Goal: Navigation & Orientation: Find specific page/section

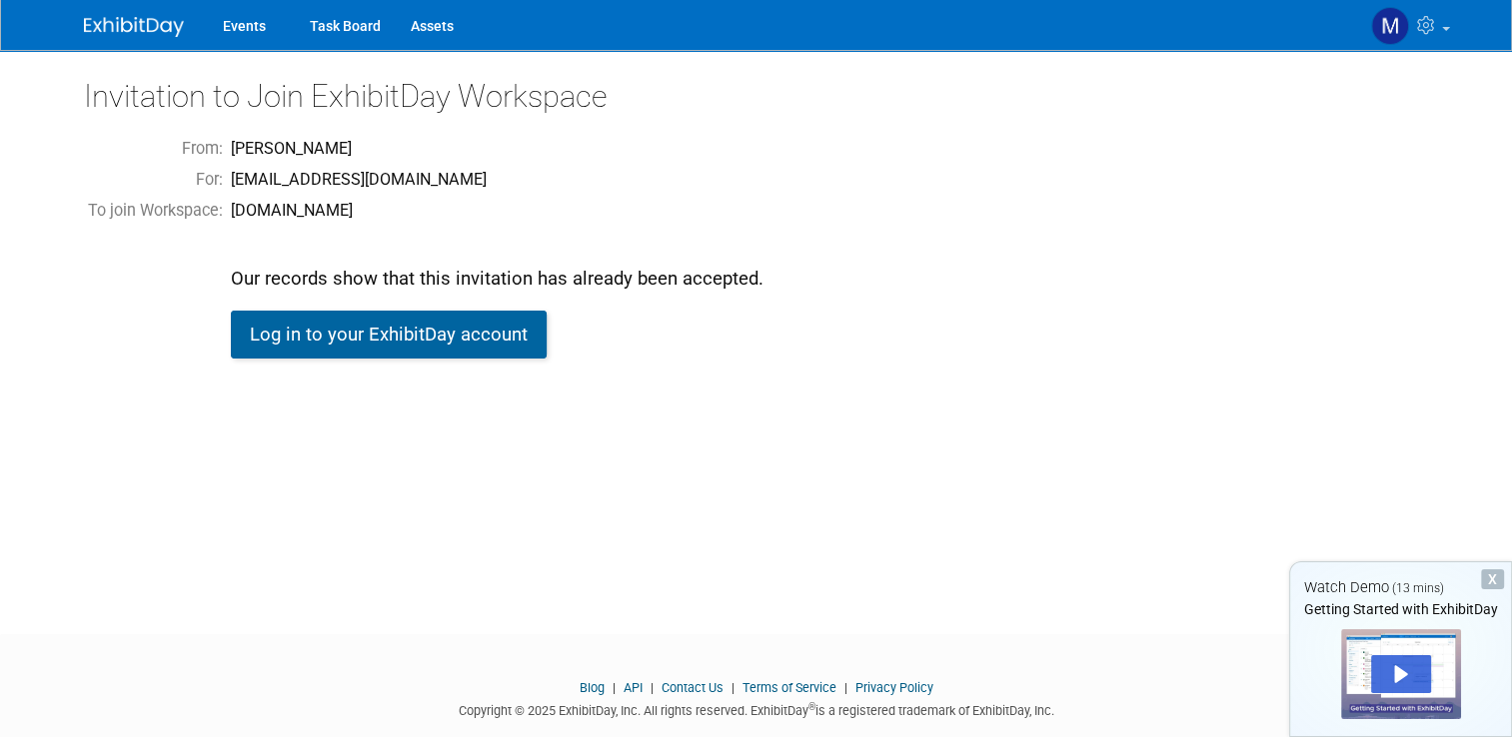
click at [370, 335] on link "Log in to your ExhibitDay account" at bounding box center [389, 335] width 316 height 48
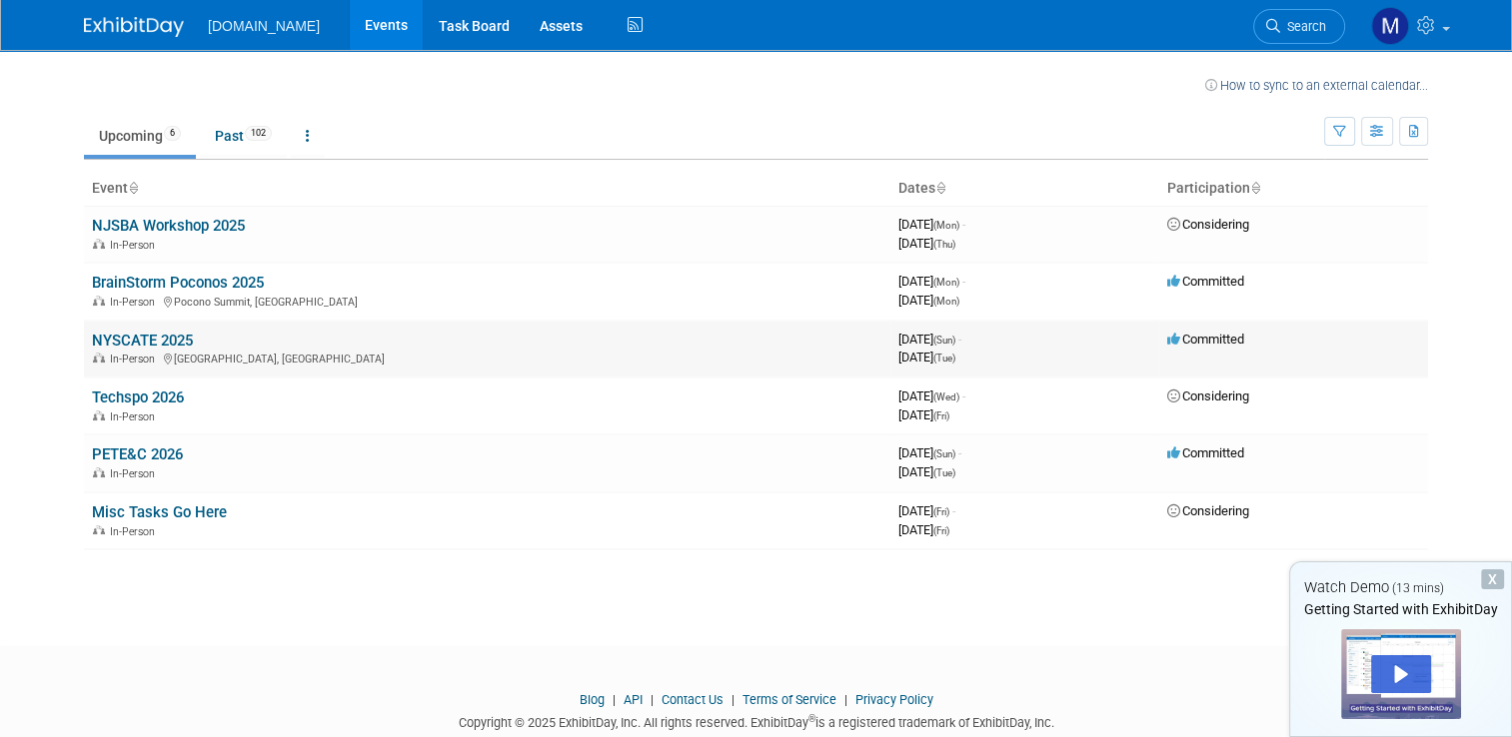
click at [249, 350] on div "In-Person Verona, NY" at bounding box center [487, 358] width 790 height 16
click at [162, 341] on link "NYSCATE 2025" at bounding box center [142, 341] width 101 height 18
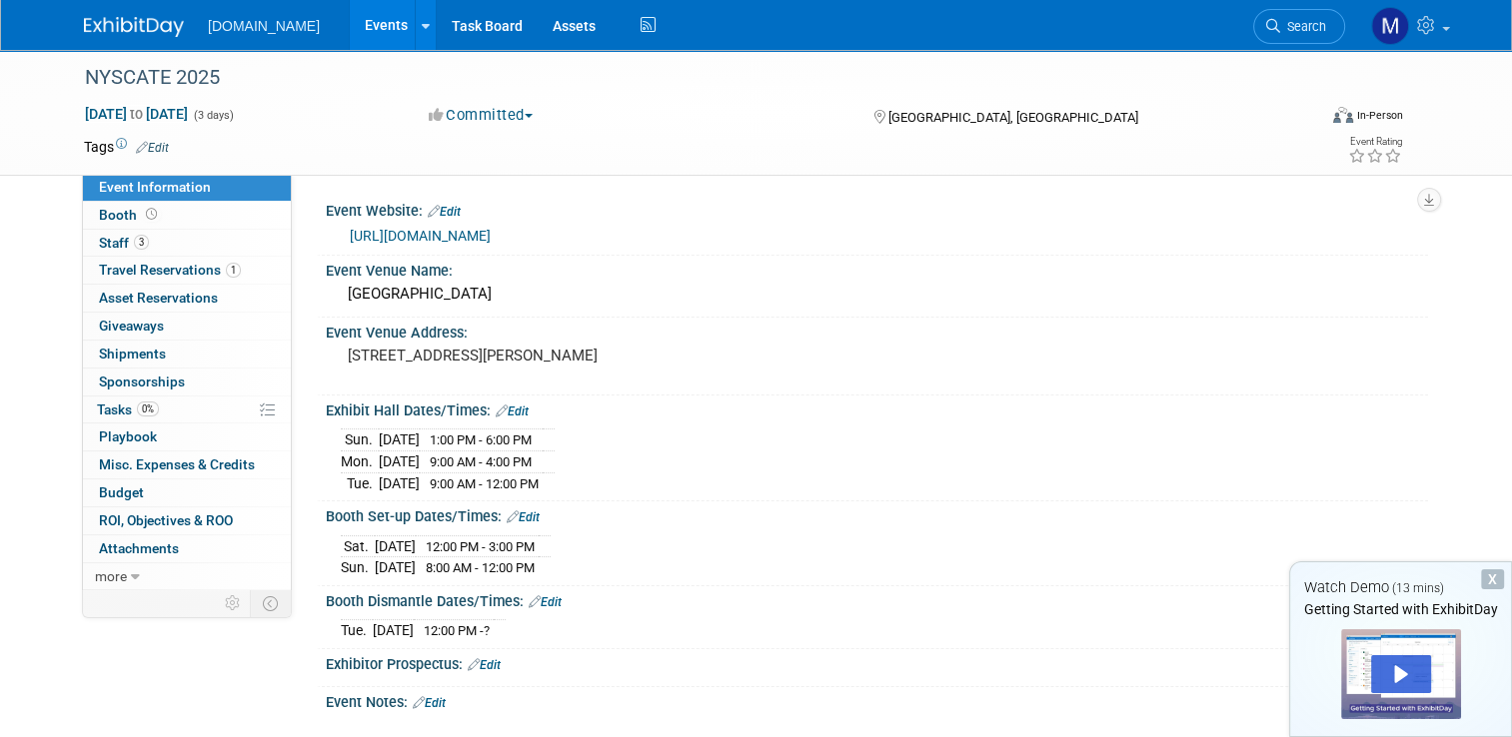
click at [1131, 557] on div "[DATE] 12:00 PM - 3:00 PM [DATE] 8:00 AM - 12:00 PM" at bounding box center [877, 555] width 1072 height 48
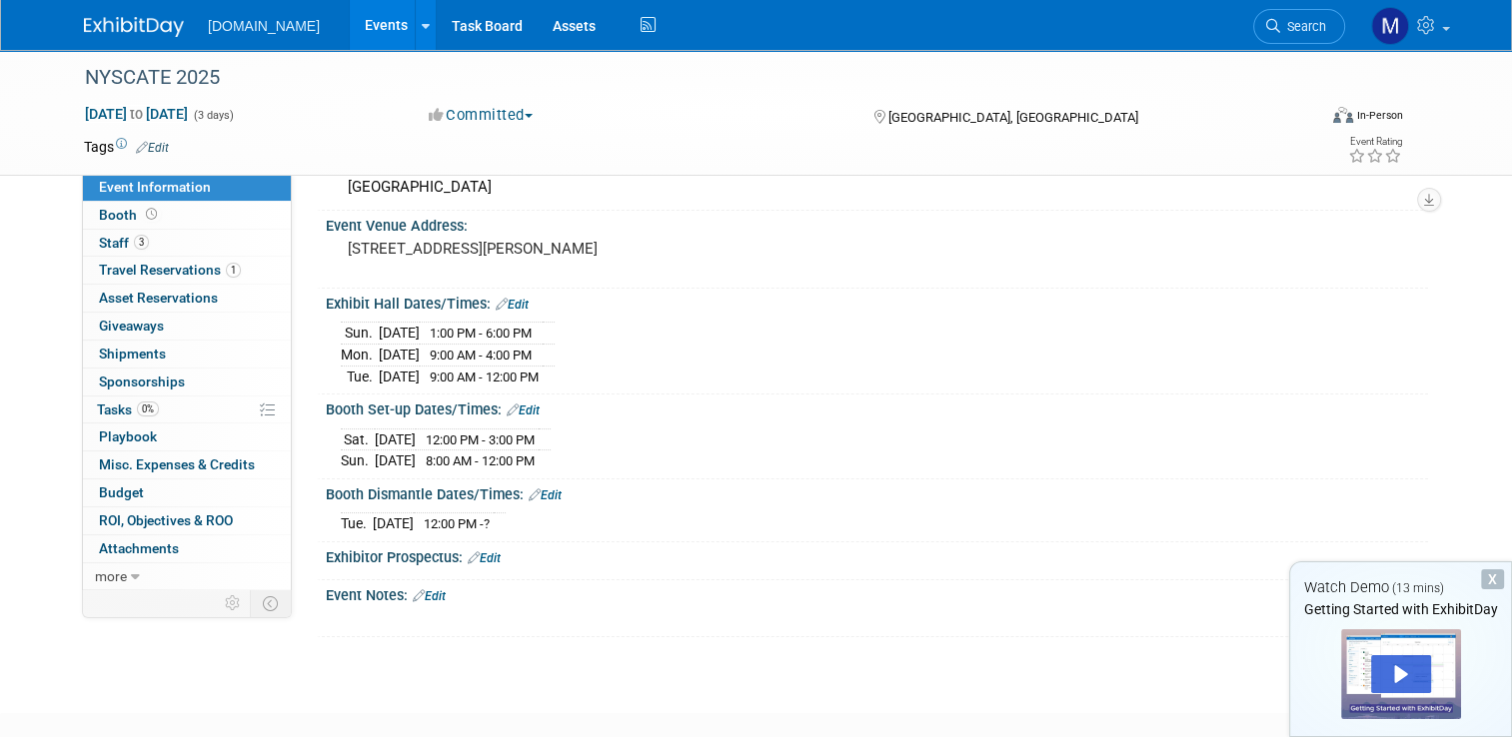
scroll to position [96, 0]
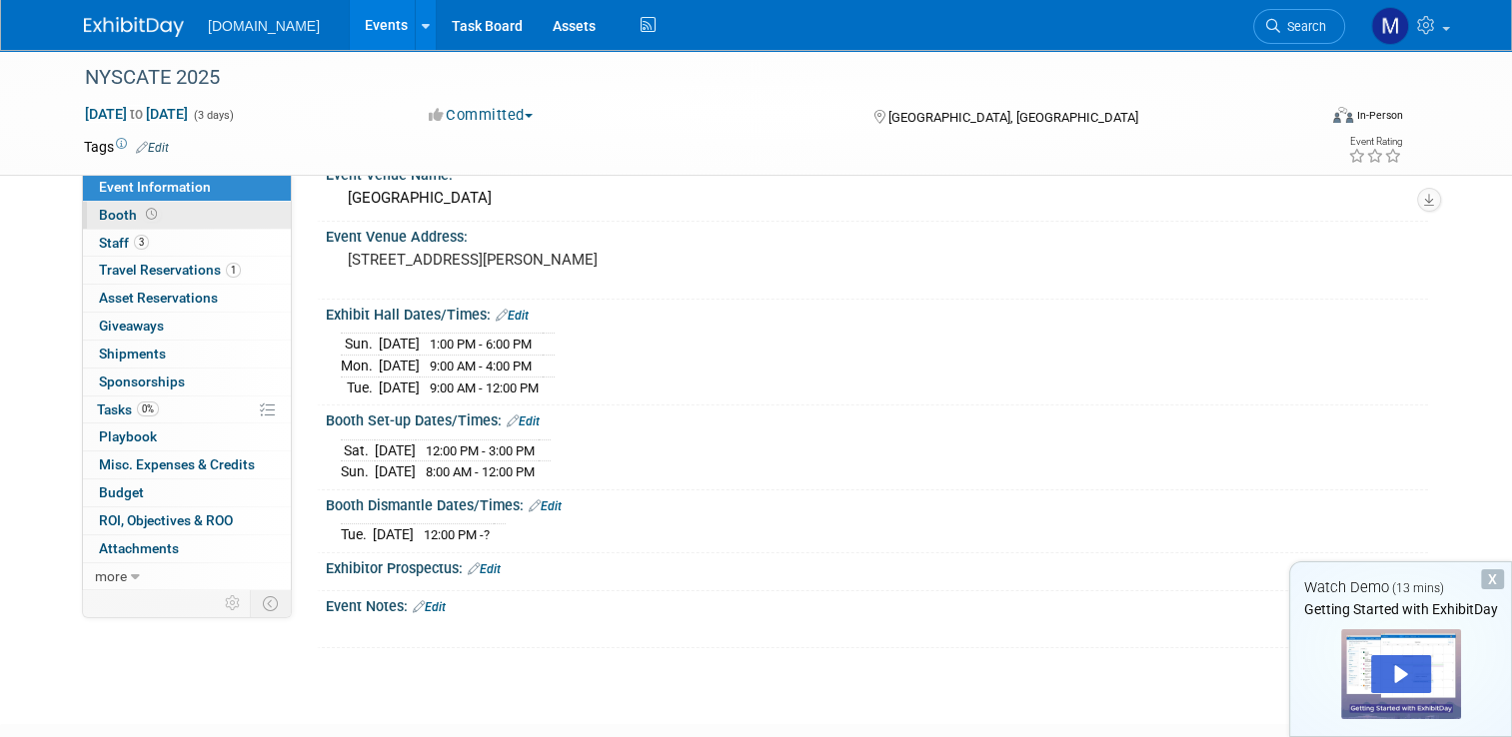
click at [108, 214] on span "Booth" at bounding box center [130, 215] width 62 height 16
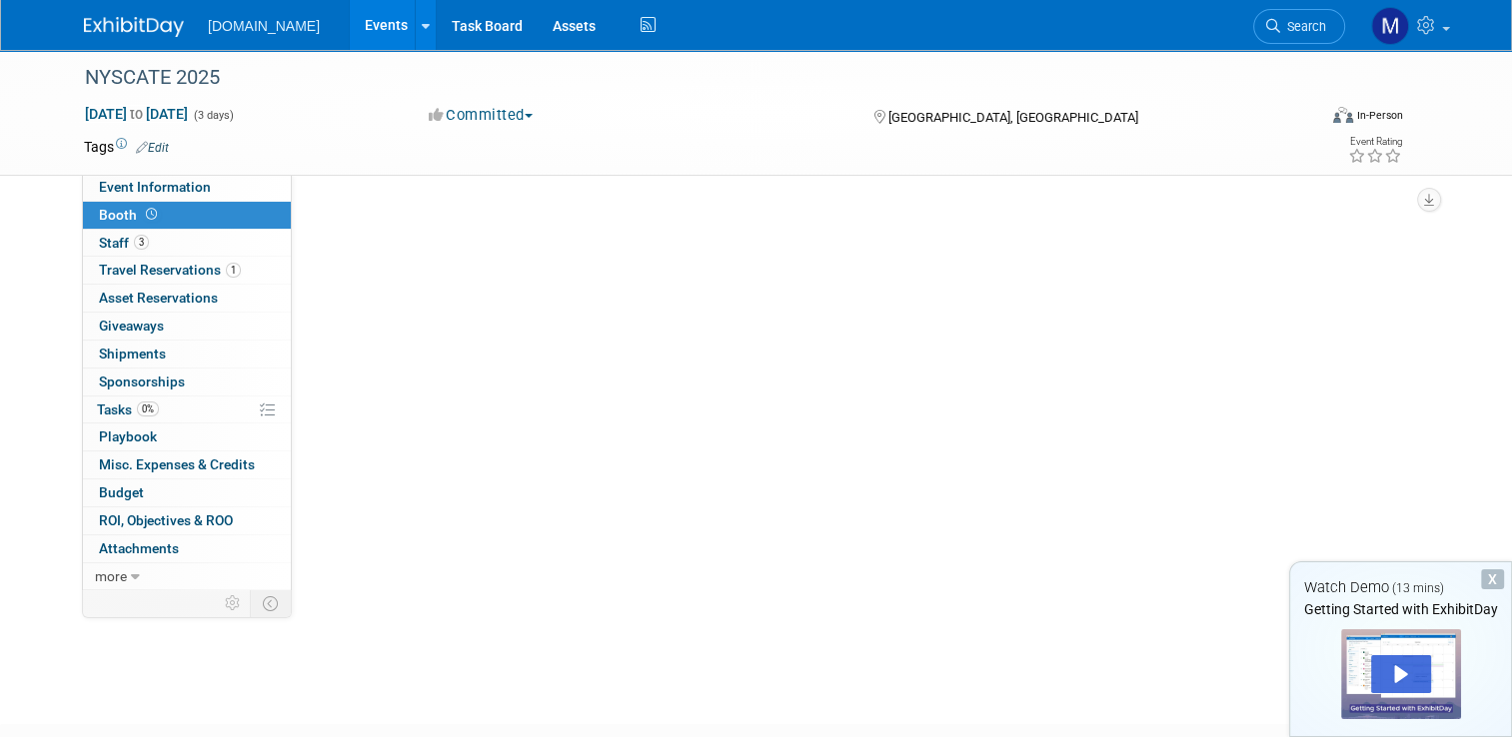
scroll to position [0, 0]
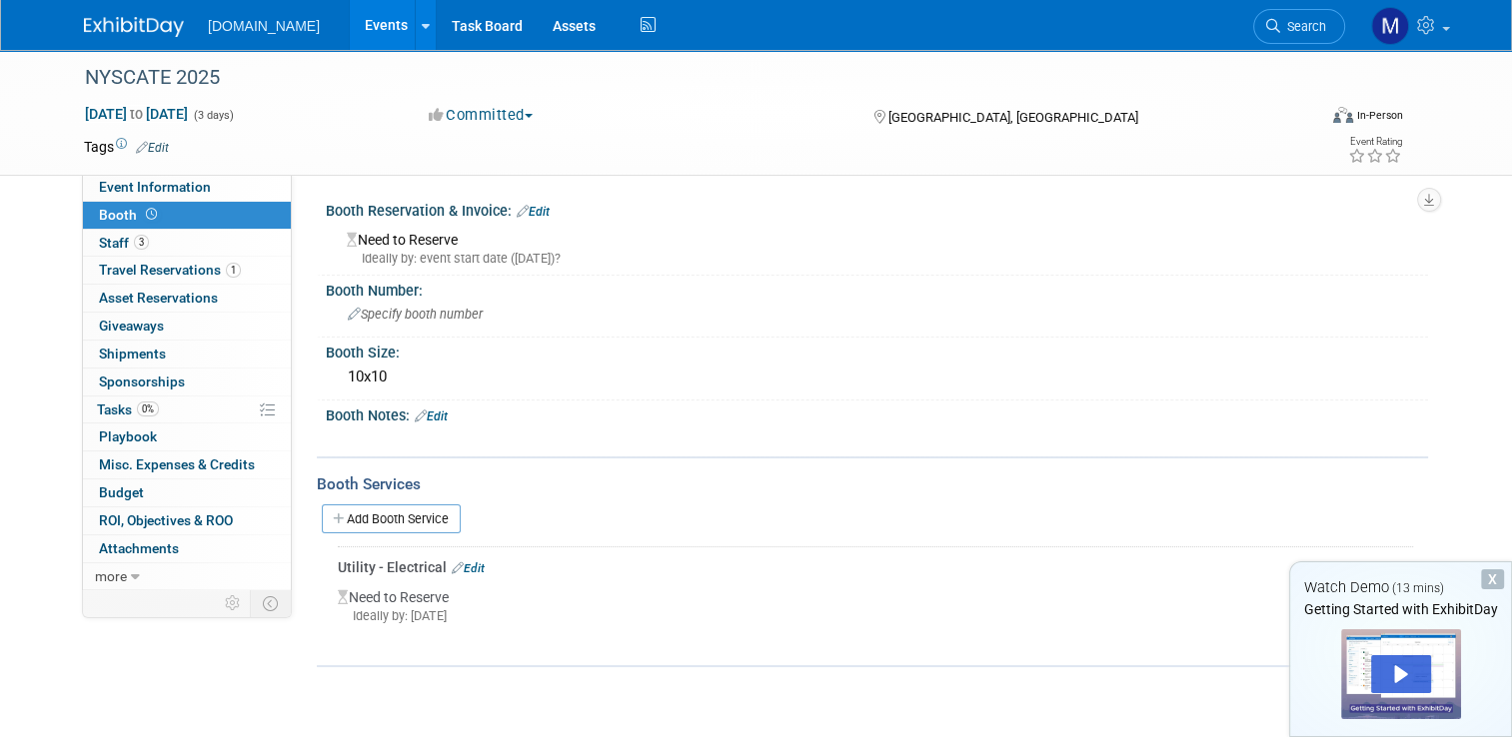
click at [108, 214] on span "Booth" at bounding box center [130, 215] width 62 height 16
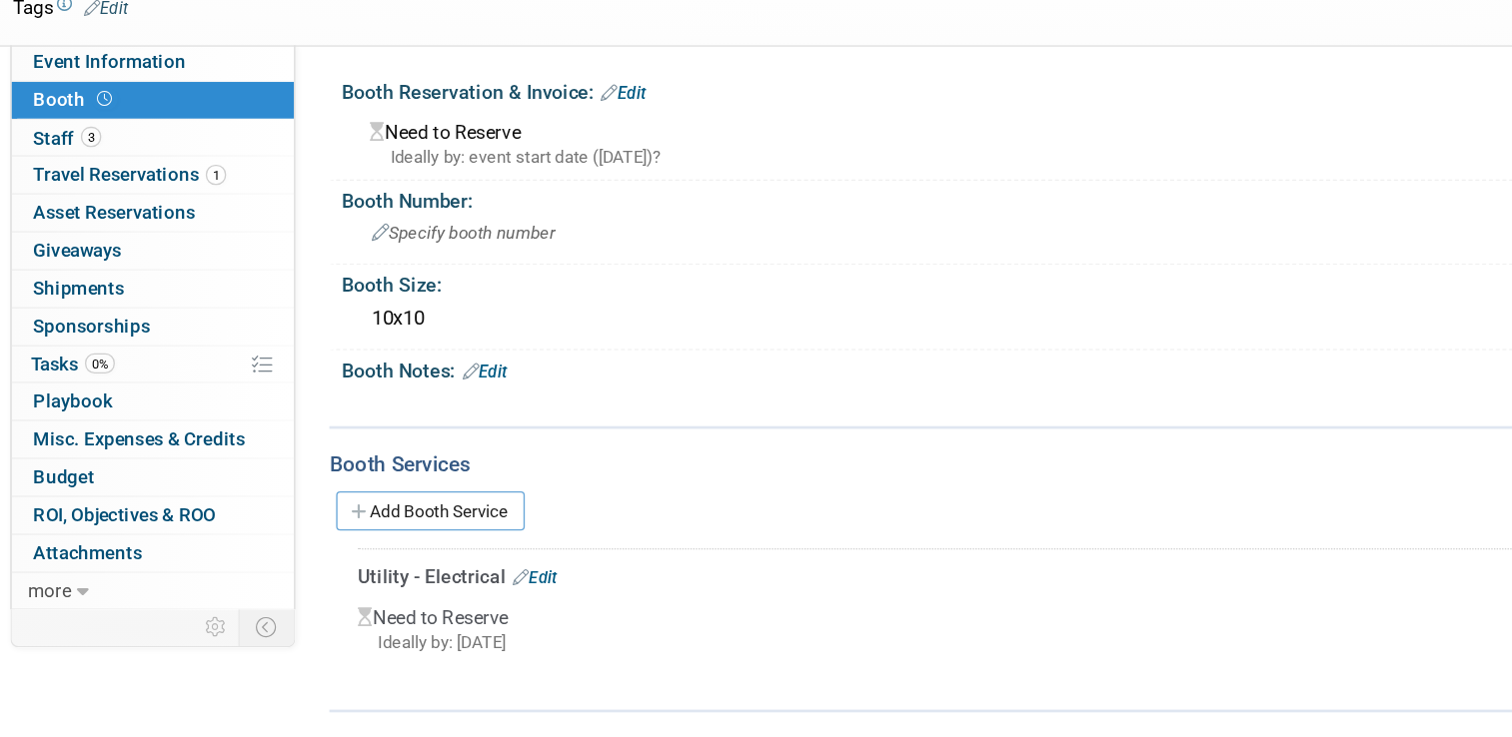
scroll to position [1, 0]
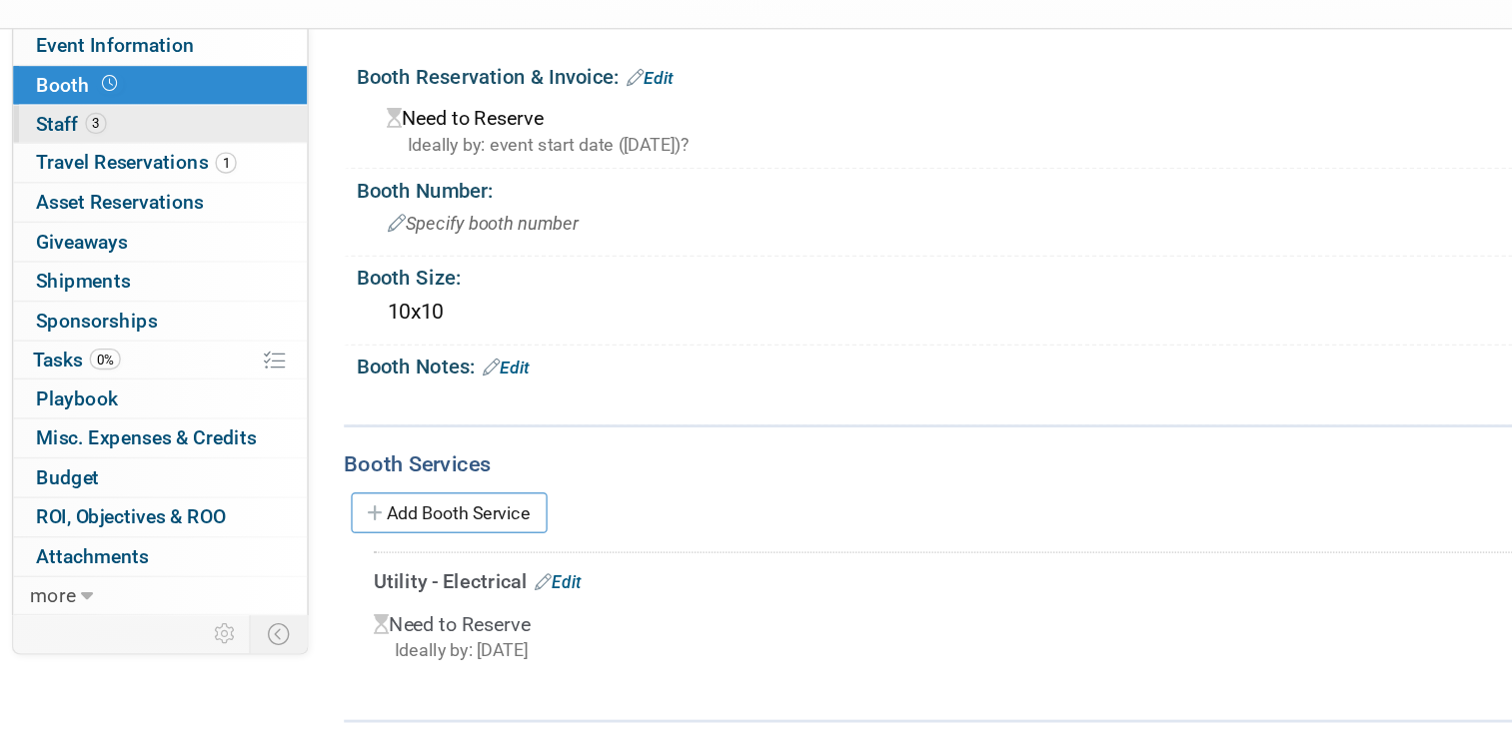
click at [99, 245] on span "Staff 3" at bounding box center [124, 243] width 50 height 16
